Goal: Find specific page/section: Find specific page/section

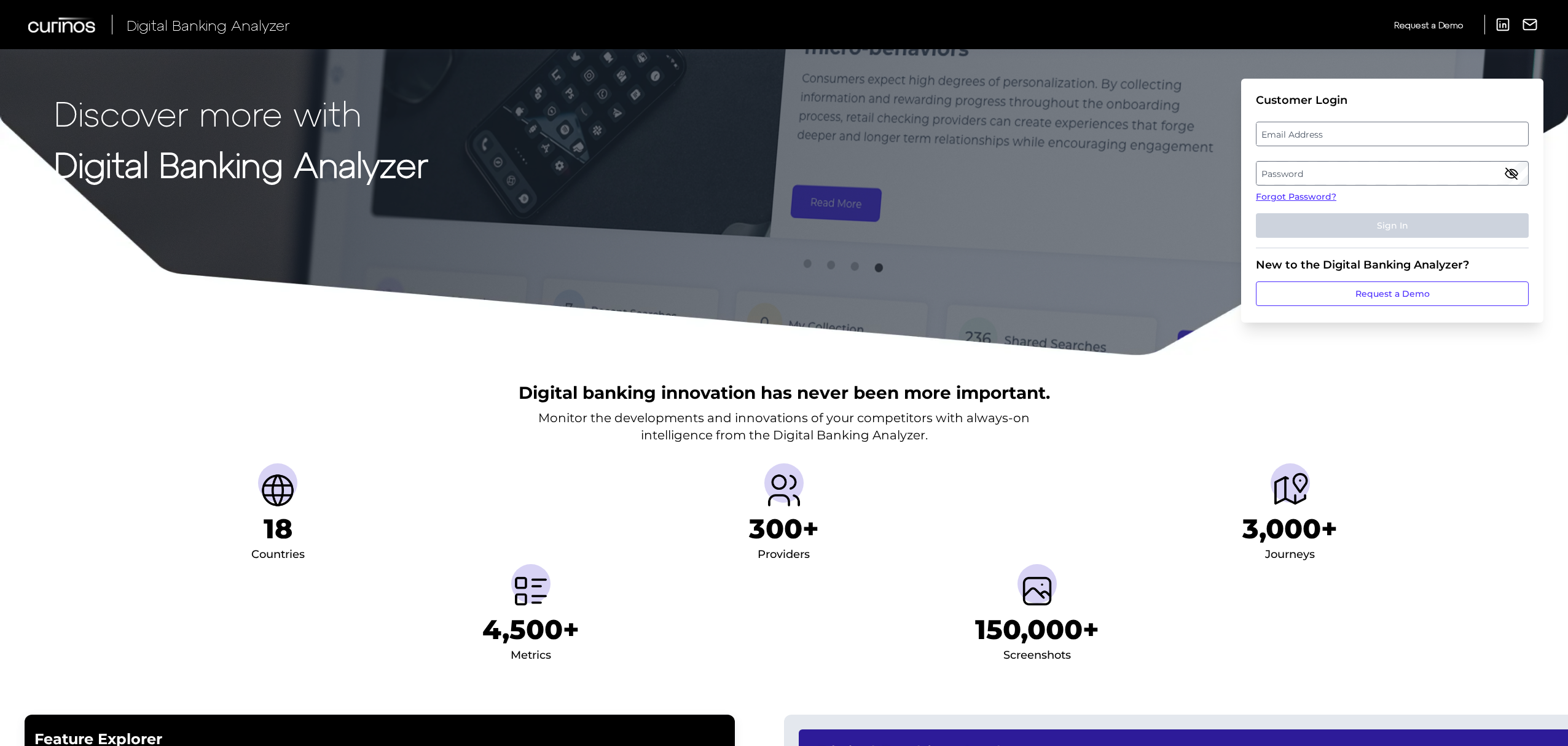
click at [1363, 138] on label "Email Address" at bounding box center [1392, 134] width 271 height 22
click at [1363, 138] on input "email" at bounding box center [1392, 134] width 273 height 25
click at [1363, 138] on input "Email Address" at bounding box center [1392, 134] width 273 height 25
type input "[PERSON_NAME][EMAIL_ADDRESS][PERSON_NAME][DOMAIN_NAME]"
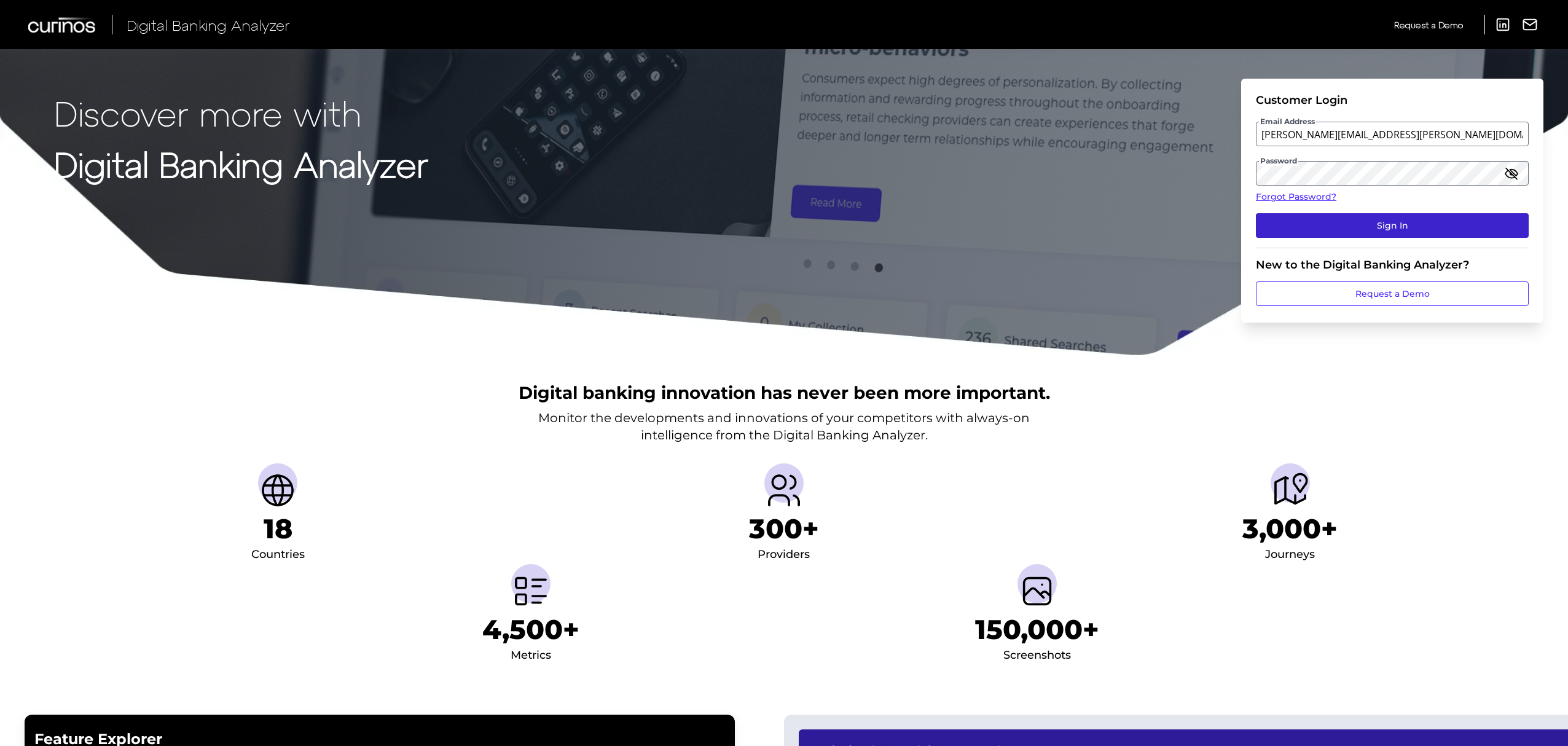
click at [1376, 228] on button "Sign In" at bounding box center [1392, 225] width 273 height 25
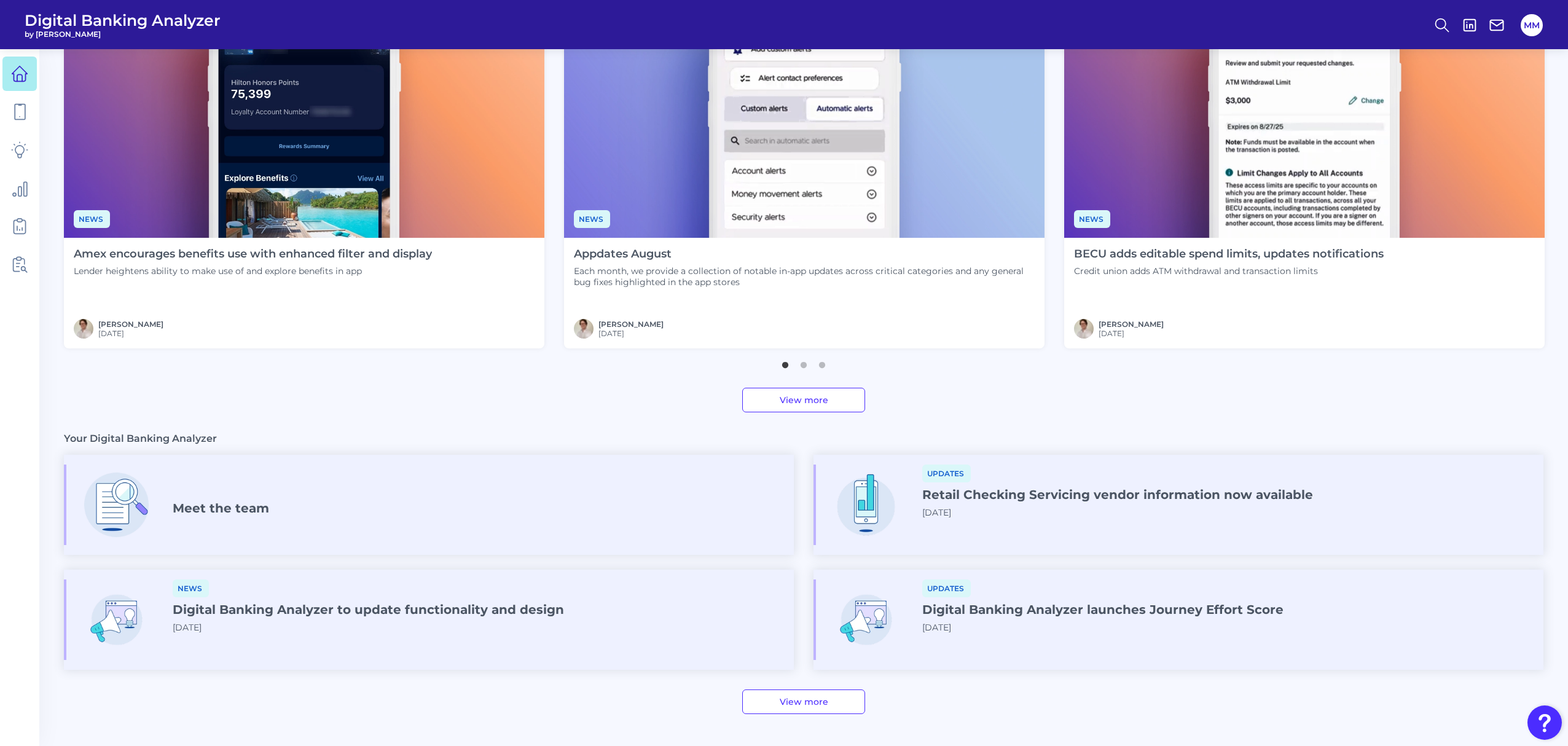
scroll to position [424, 0]
click at [28, 151] on link at bounding box center [19, 150] width 34 height 34
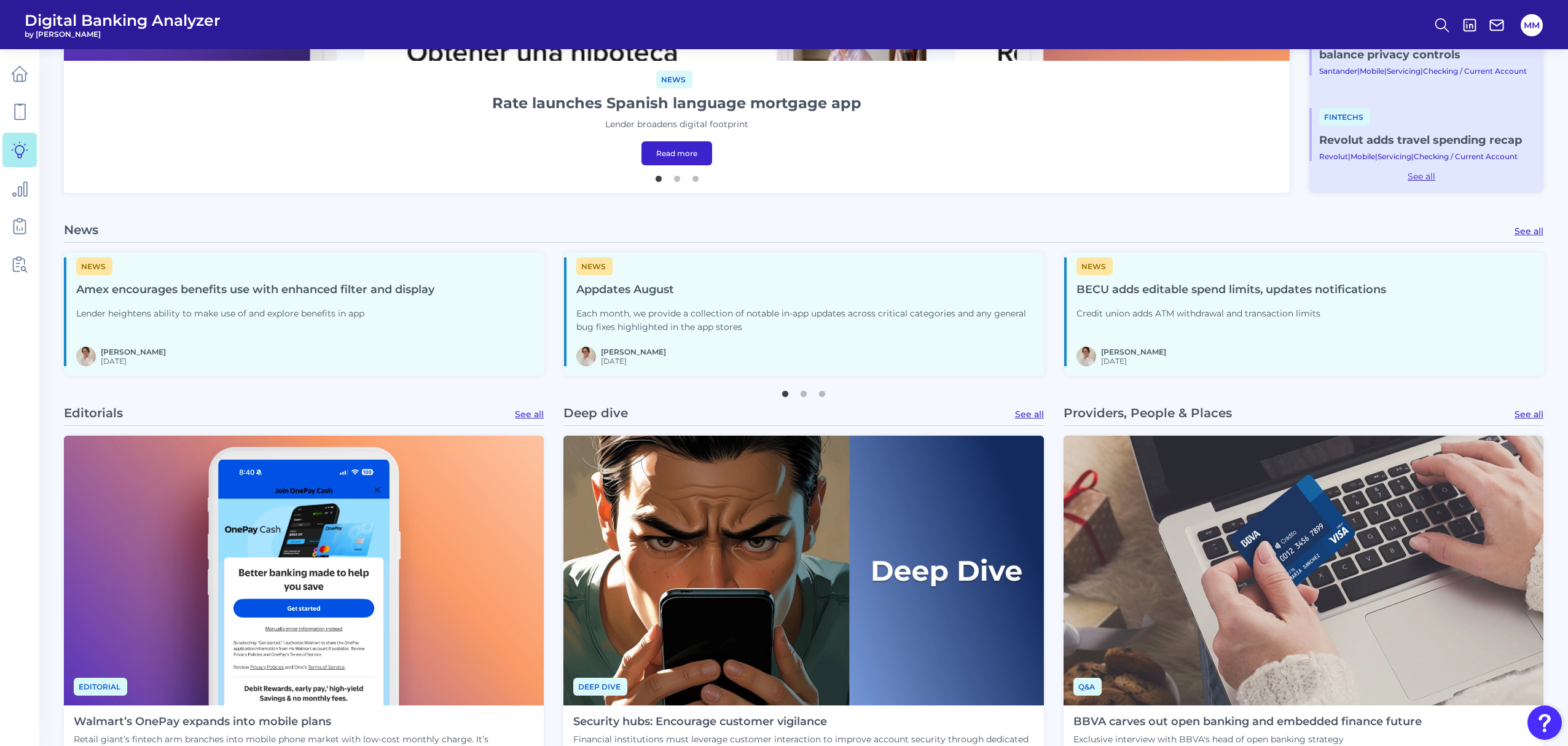
scroll to position [724, 0]
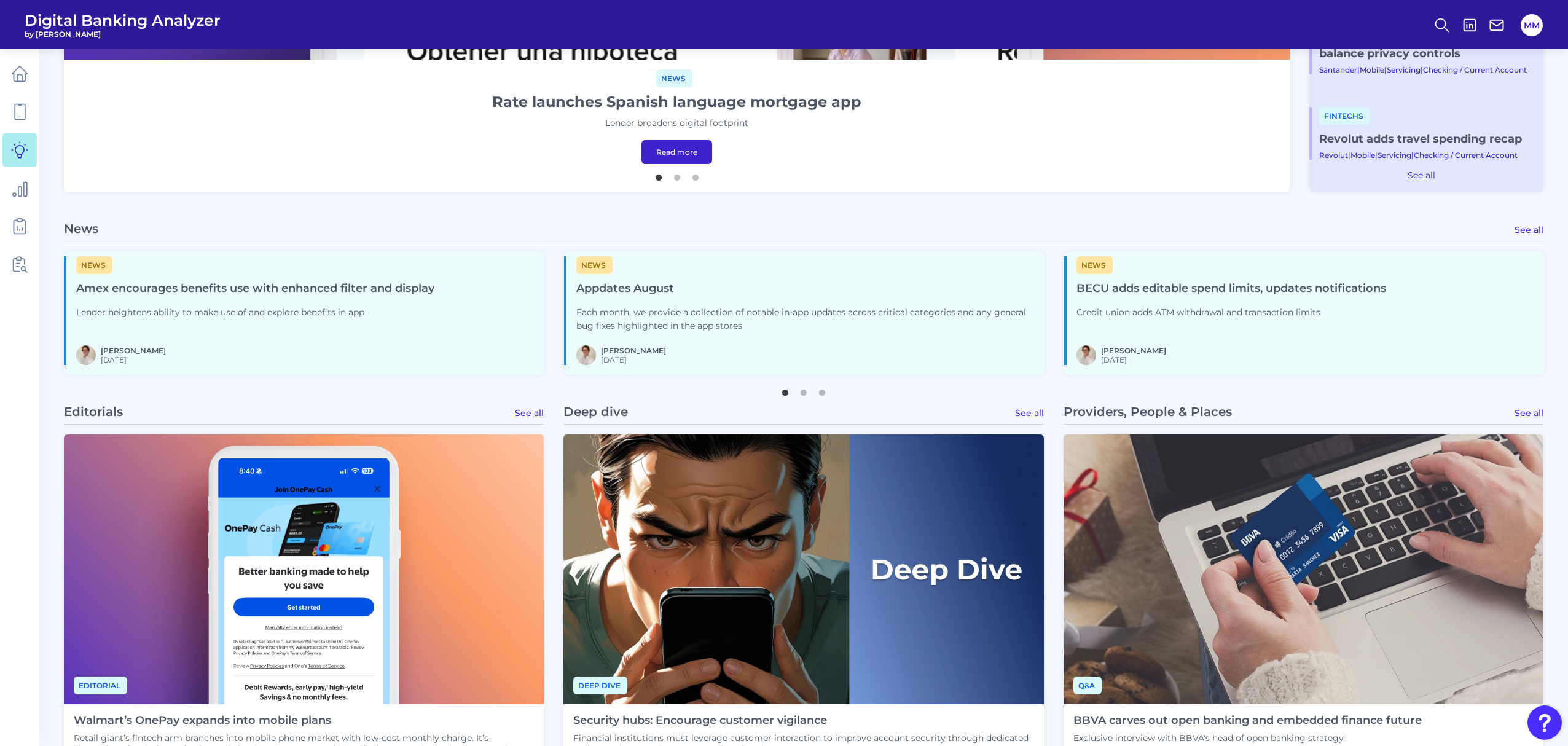
click at [669, 288] on h4 "Appdates August" at bounding box center [806, 288] width 459 height 14
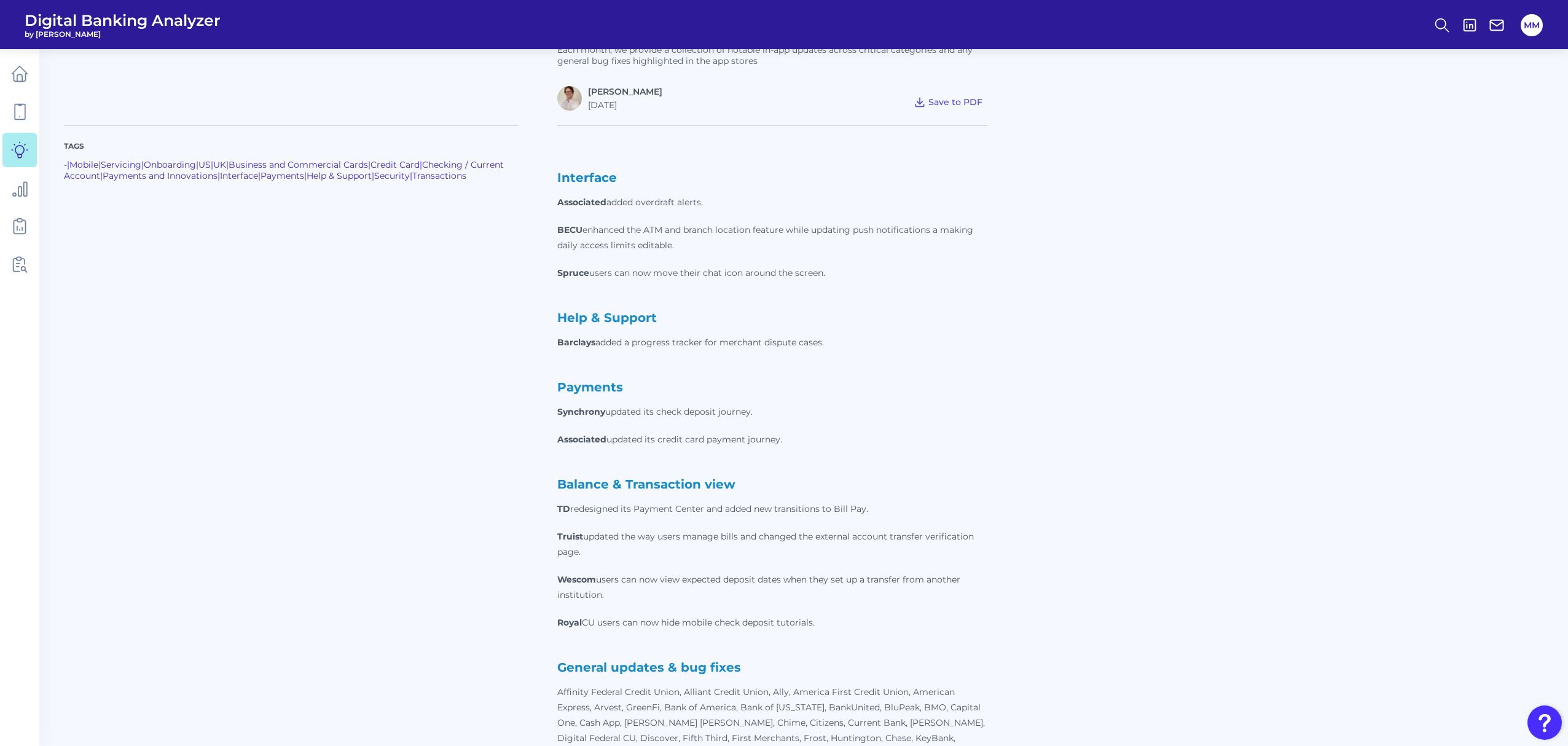
scroll to position [339, 0]
